Goal: Navigation & Orientation: Find specific page/section

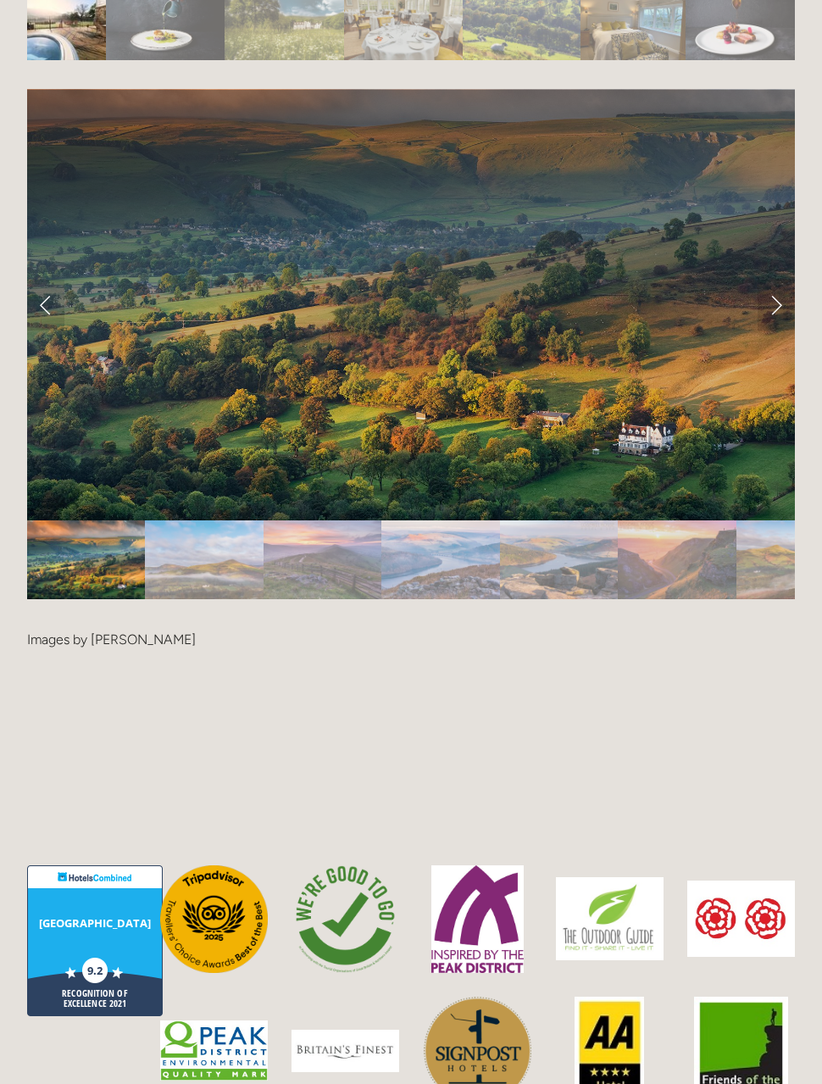
scroll to position [3706, 0]
click at [776, 283] on link "Next Slide" at bounding box center [776, 305] width 37 height 51
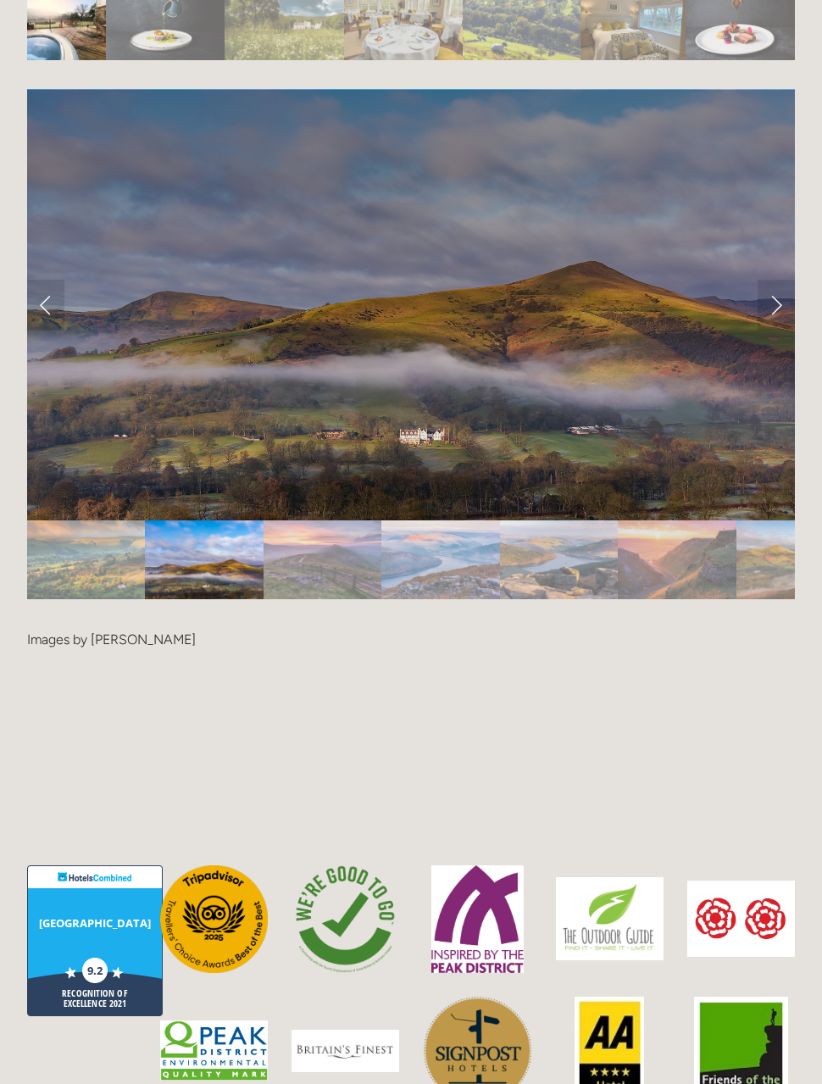
click at [783, 280] on link "Next Slide" at bounding box center [776, 305] width 37 height 51
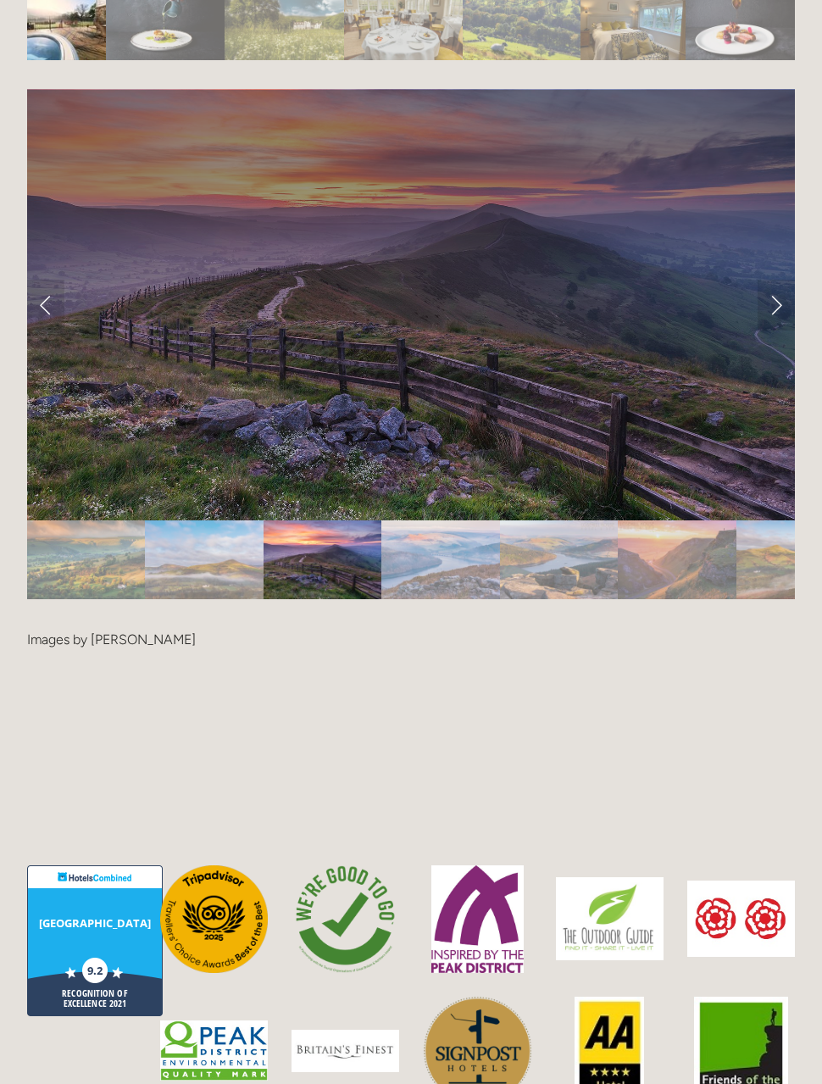
click at [779, 280] on link "Next Slide" at bounding box center [776, 305] width 37 height 51
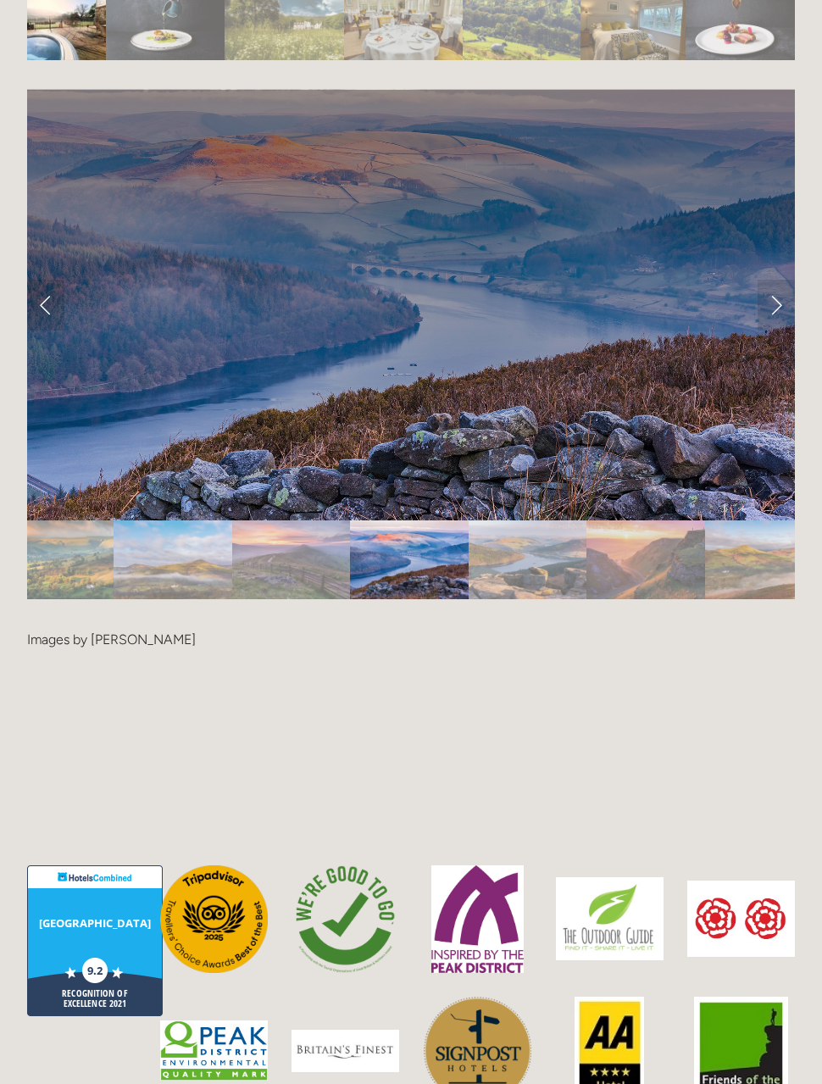
click at [784, 280] on link "Next Slide" at bounding box center [776, 305] width 37 height 51
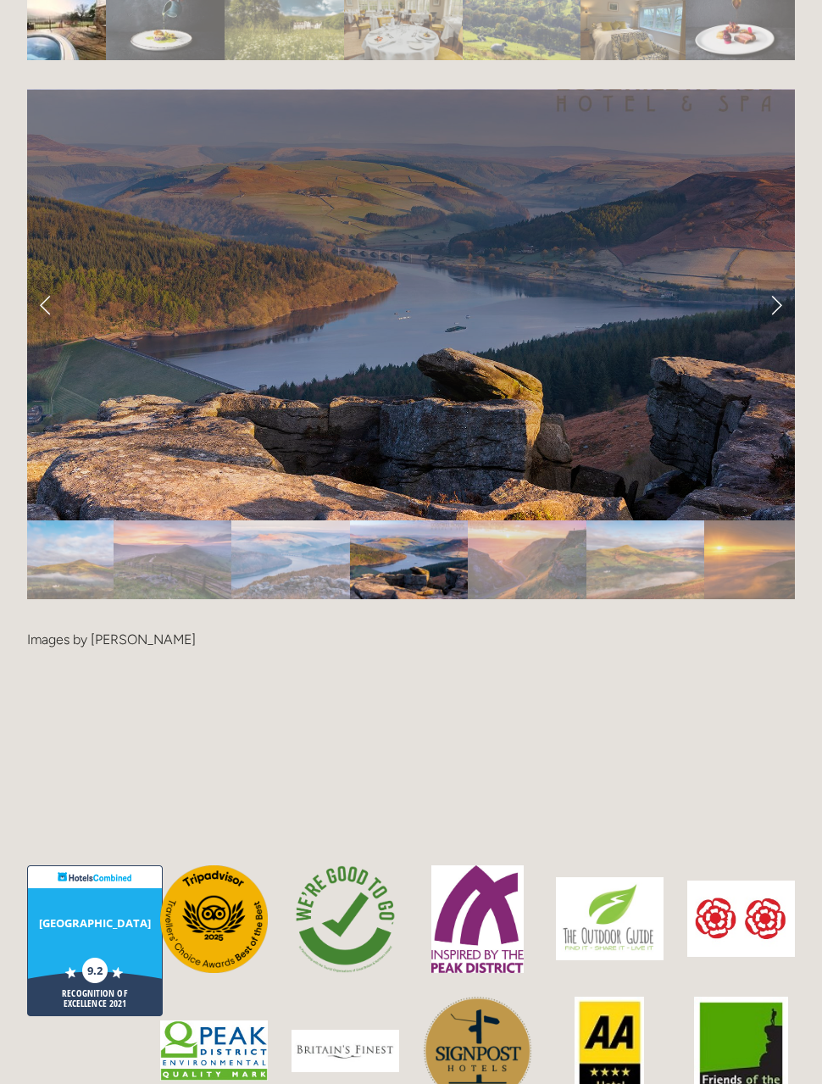
click at [779, 280] on link "Next Slide" at bounding box center [776, 305] width 37 height 51
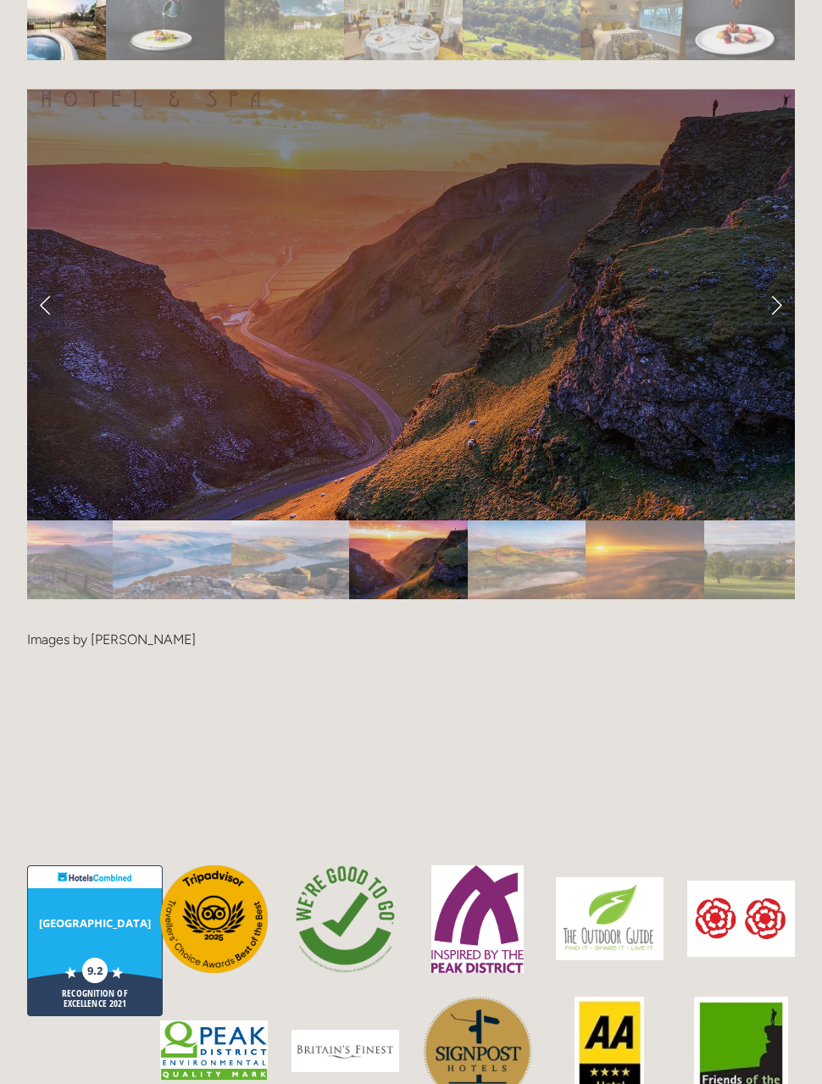
click at [776, 280] on link "Next Slide" at bounding box center [776, 305] width 37 height 51
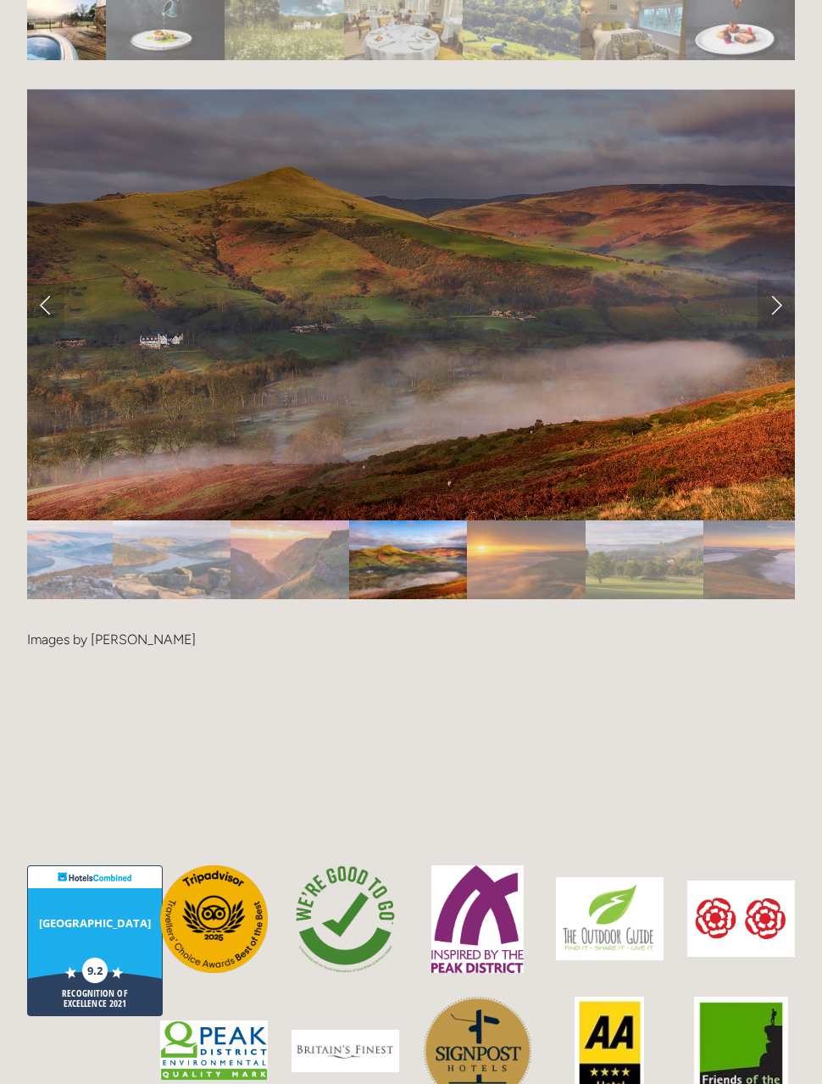
click at [772, 280] on link "Next Slide" at bounding box center [776, 305] width 37 height 51
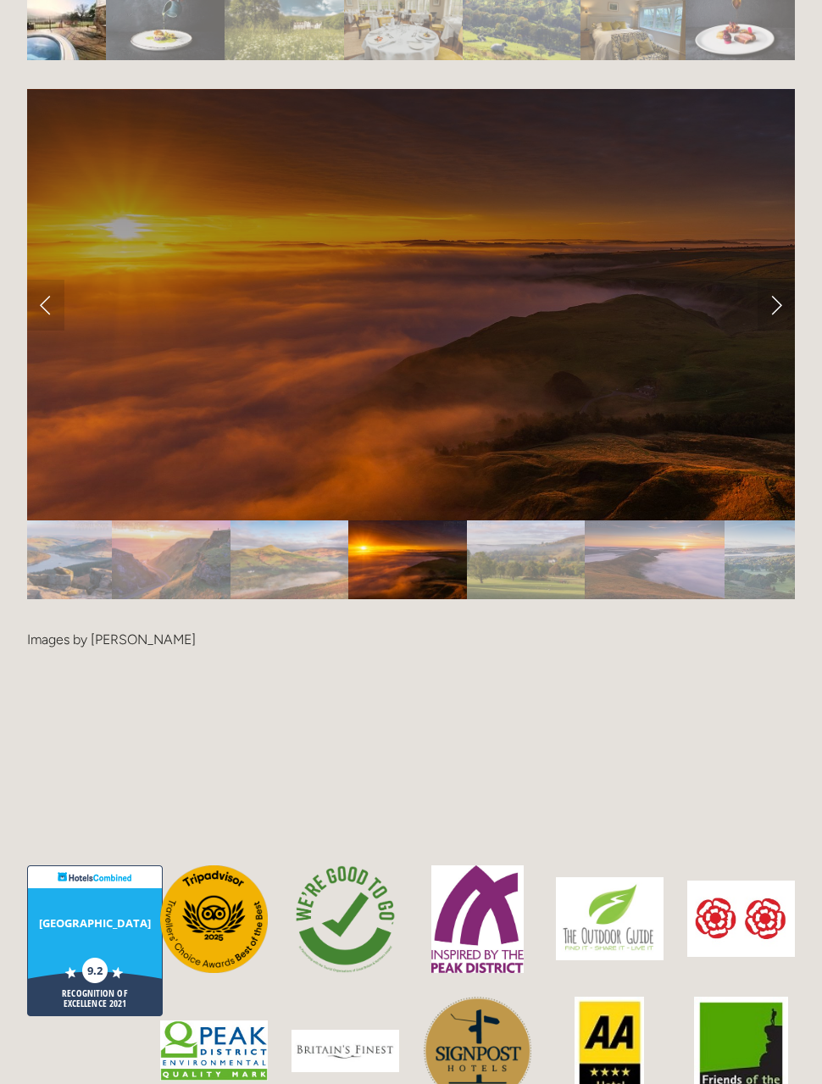
click at [784, 280] on link "Next Slide" at bounding box center [776, 305] width 37 height 51
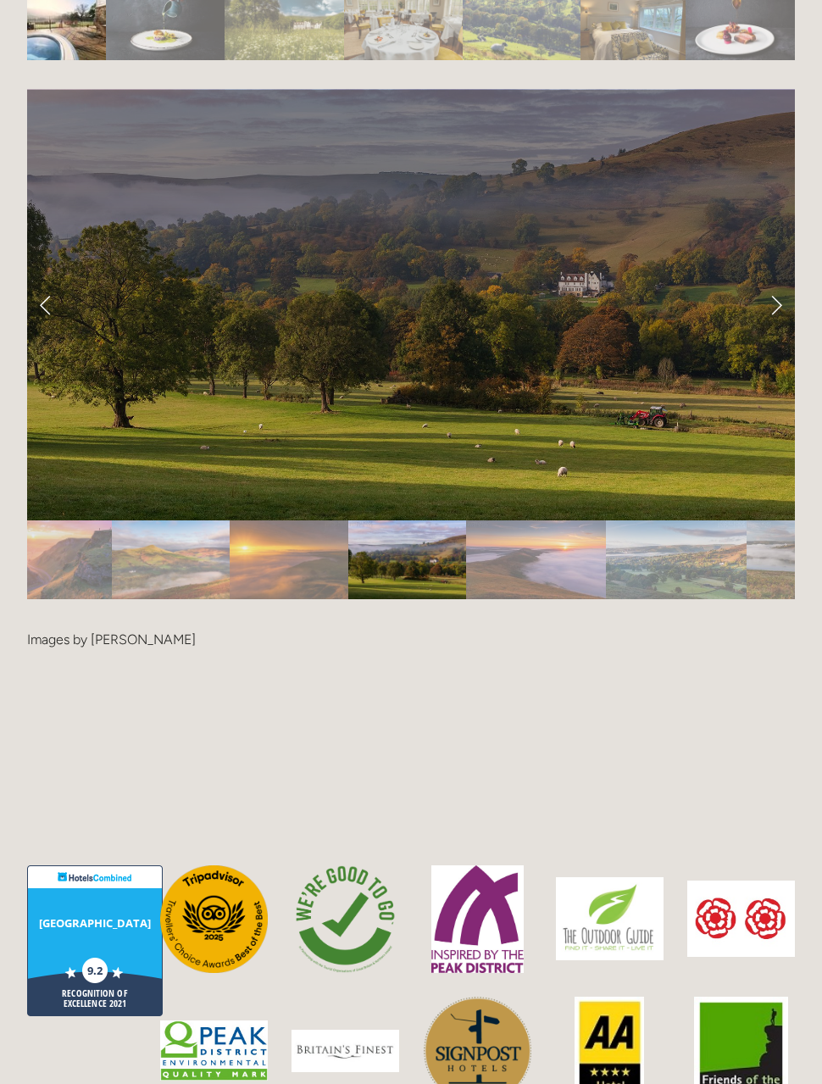
click at [786, 280] on link "Next Slide" at bounding box center [776, 305] width 37 height 51
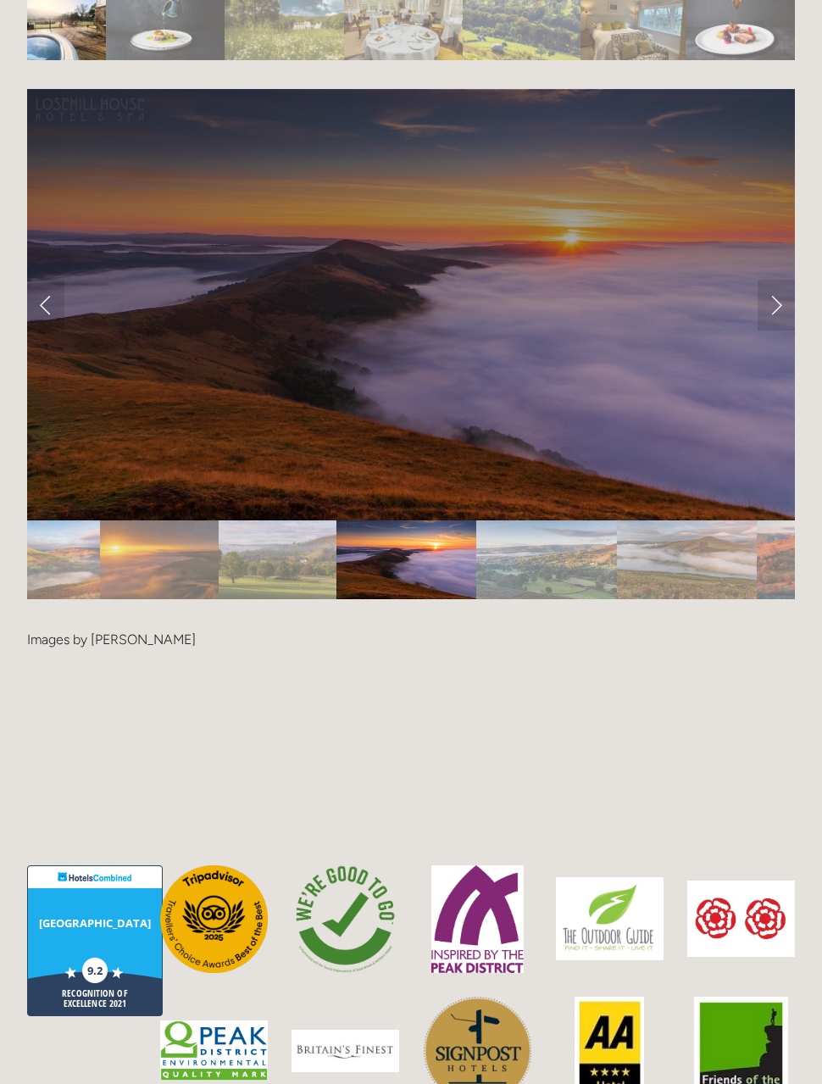
click at [780, 280] on link "Next Slide" at bounding box center [776, 305] width 37 height 51
click at [776, 280] on link "Next Slide" at bounding box center [776, 305] width 37 height 51
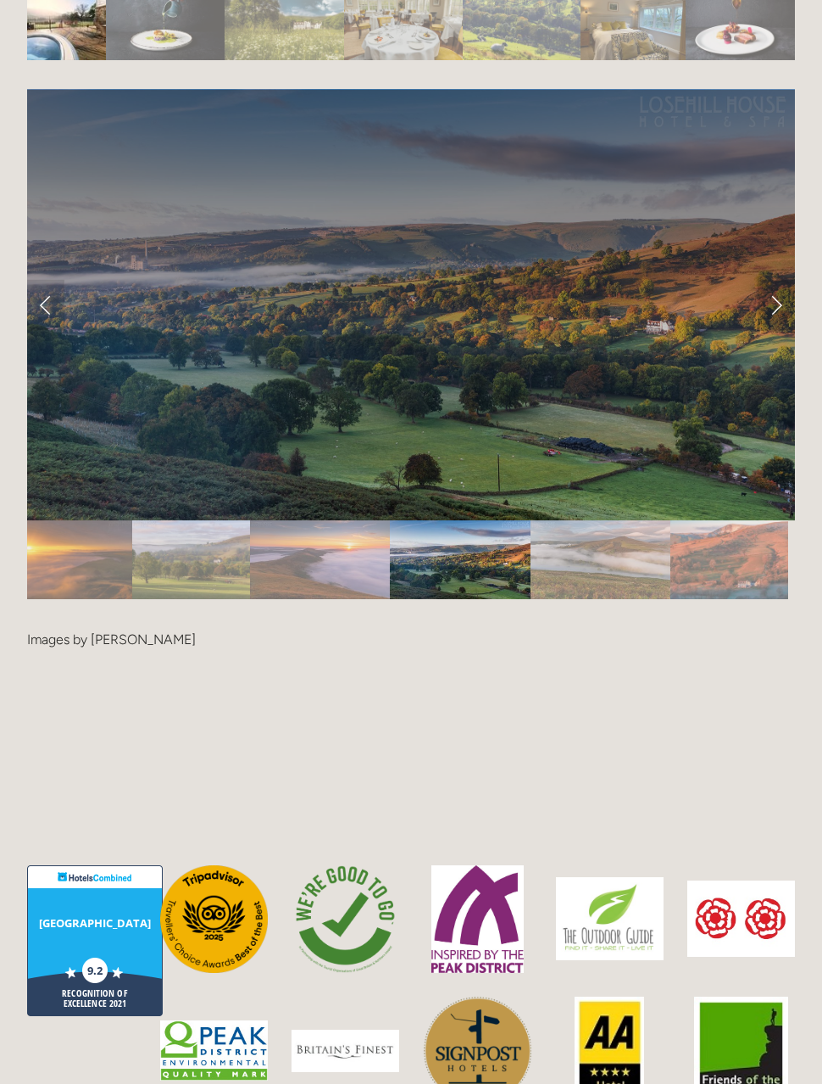
click at [769, 281] on link "Next Slide" at bounding box center [776, 305] width 37 height 51
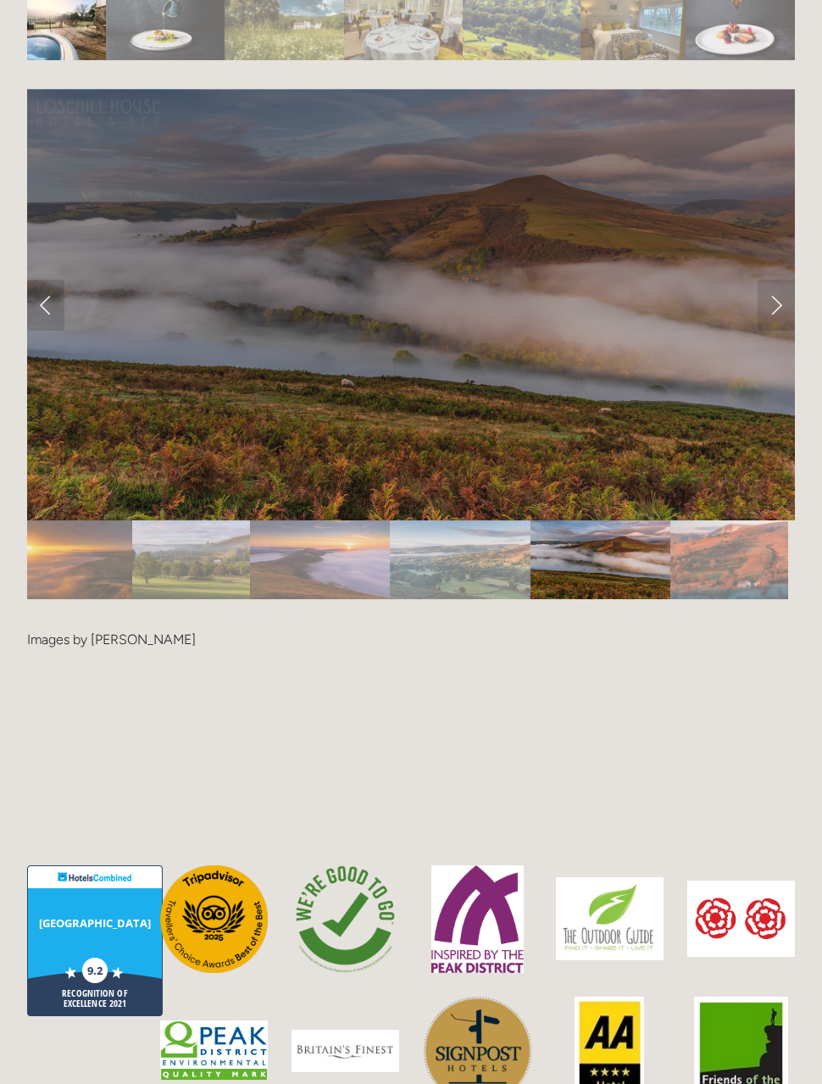
click at [771, 281] on link "Next Slide" at bounding box center [776, 305] width 37 height 51
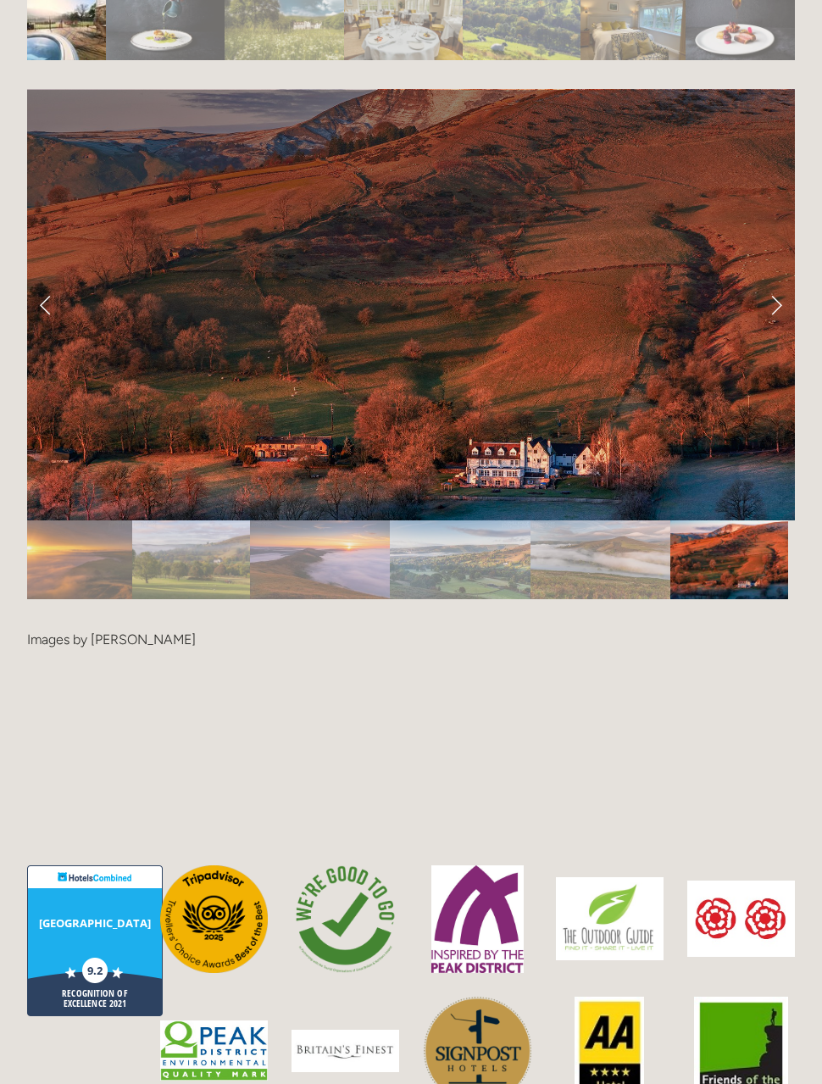
click at [775, 280] on link "Next Slide" at bounding box center [776, 305] width 37 height 51
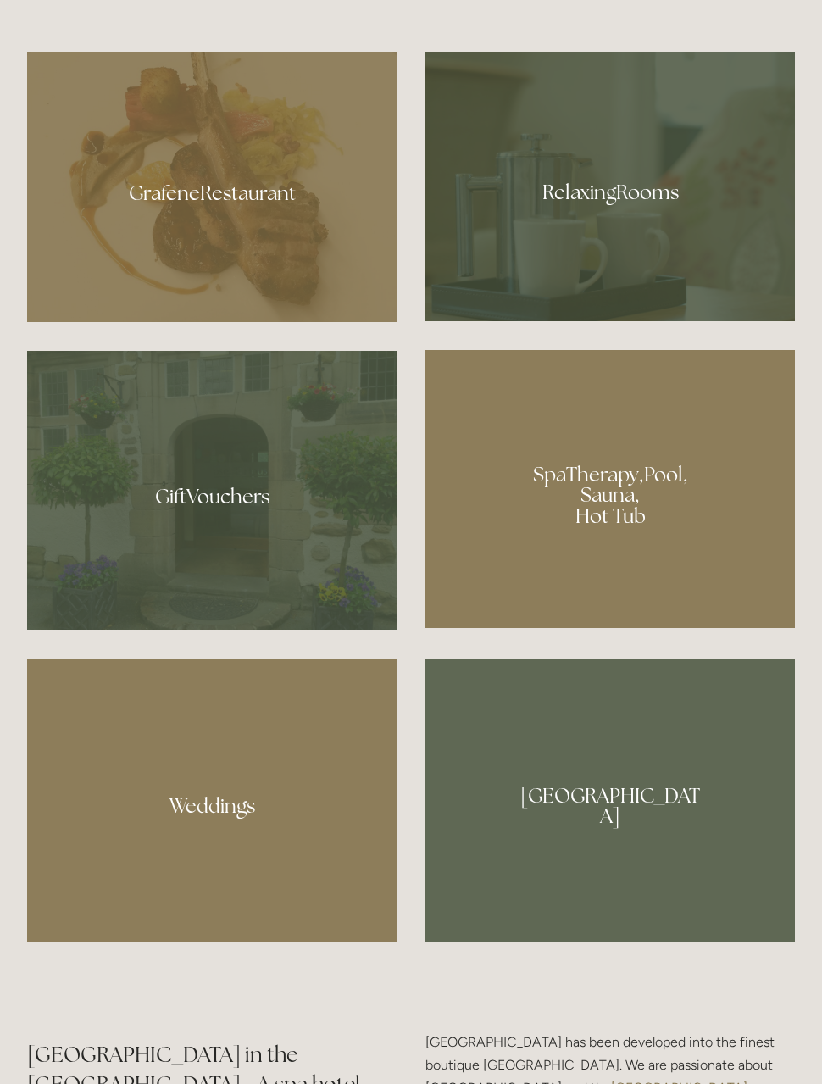
scroll to position [1405, 0]
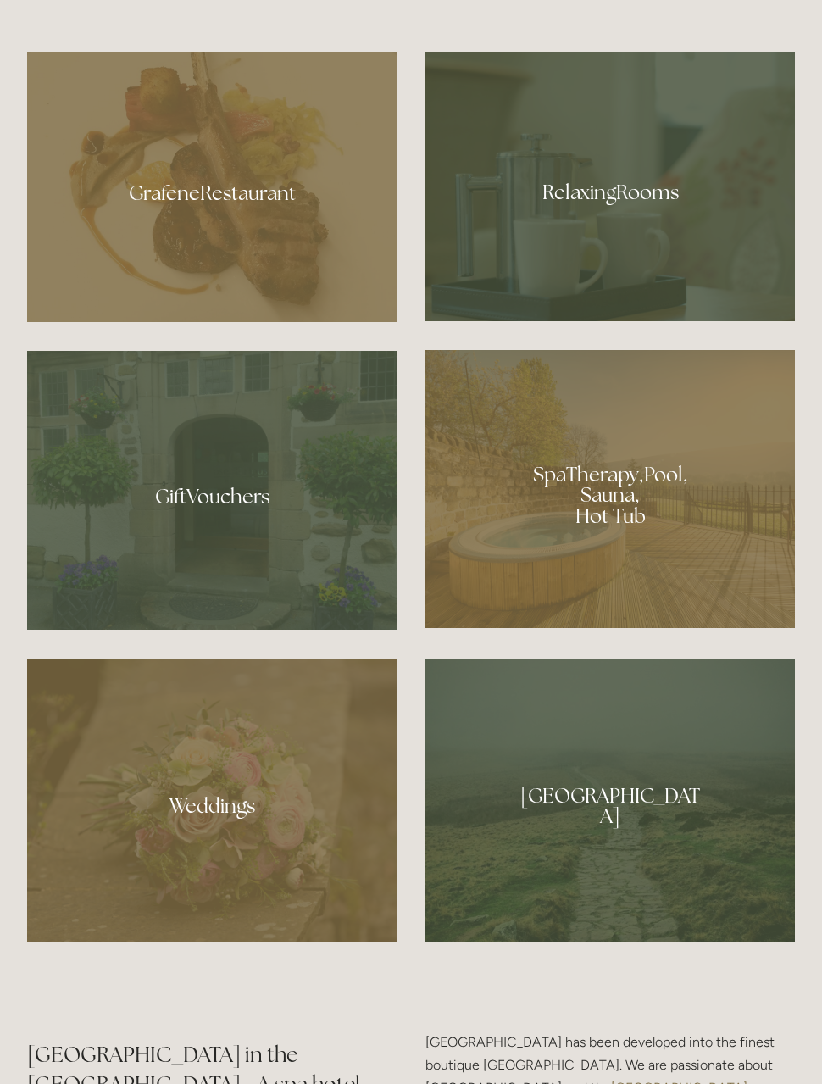
click at [238, 238] on div at bounding box center [212, 187] width 370 height 270
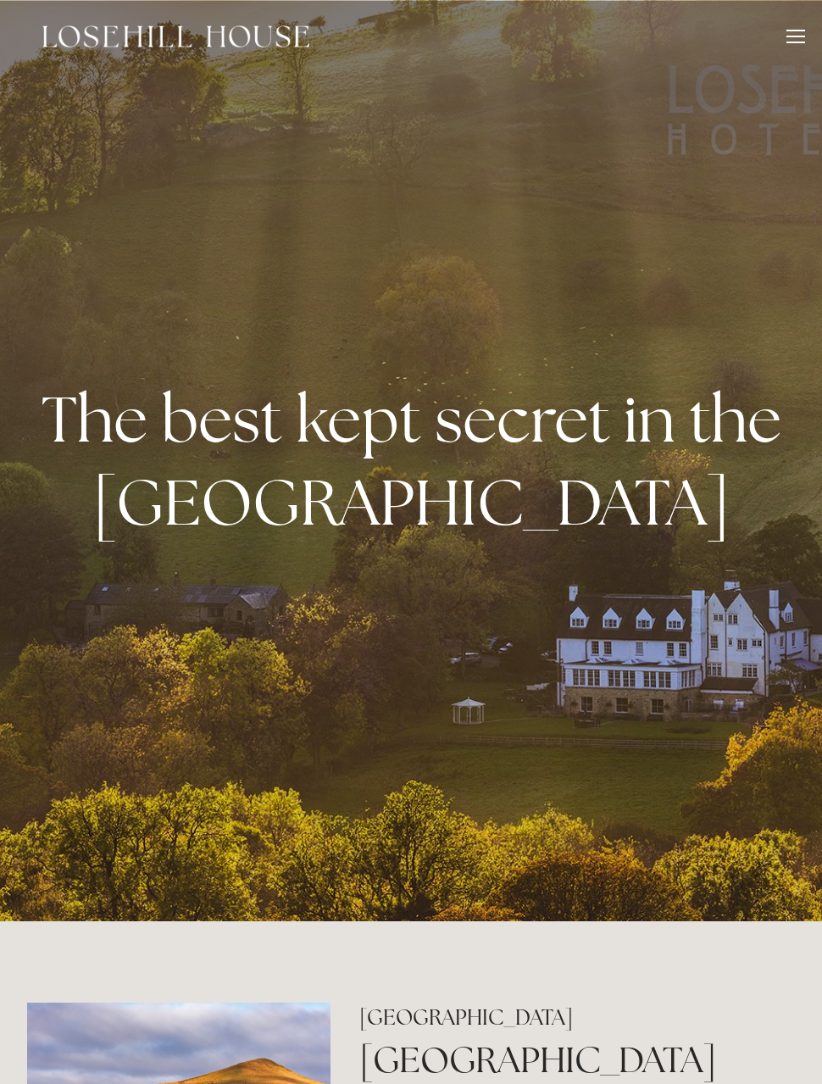
scroll to position [1405, 0]
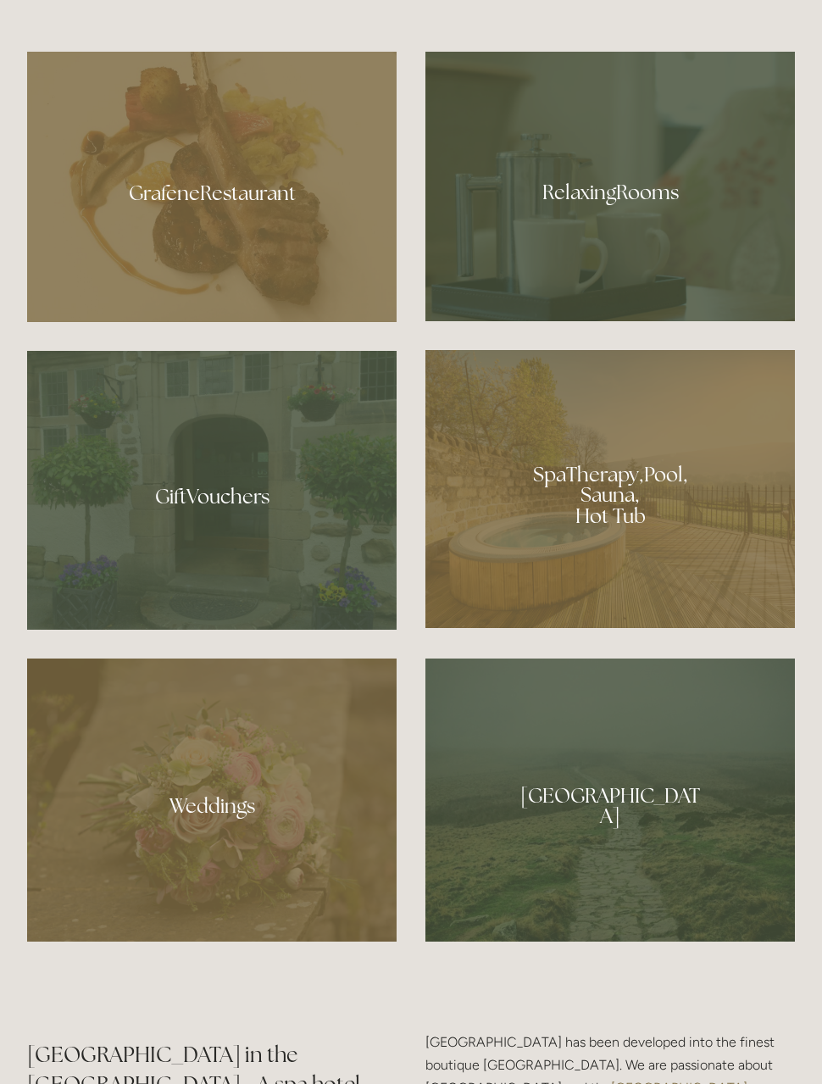
click at [625, 223] on div at bounding box center [611, 187] width 370 height 270
